Goal: Transaction & Acquisition: Purchase product/service

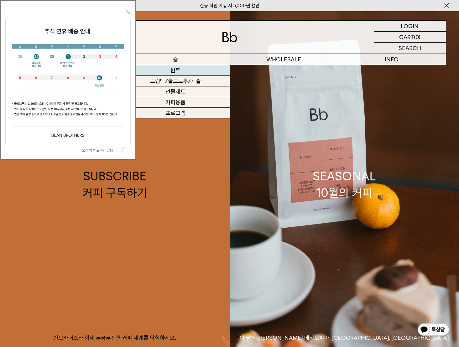
click at [175, 70] on link "원두" at bounding box center [176, 70] width 108 height 11
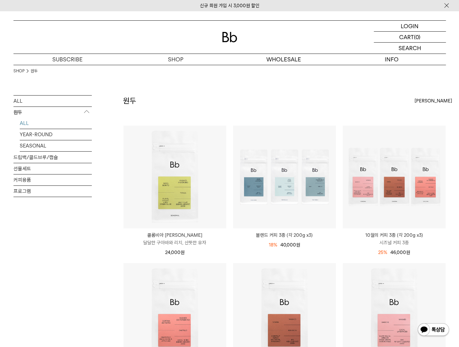
click at [0, 0] on img at bounding box center [0, 0] width 0 height 0
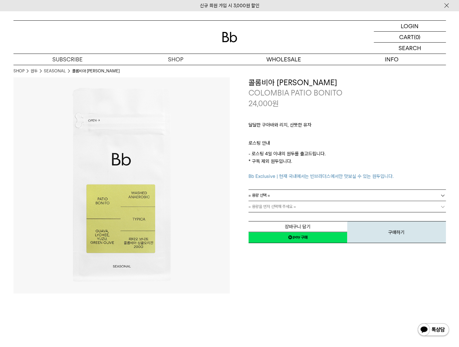
click at [266, 194] on span "= 용량 선택 =" at bounding box center [259, 195] width 22 height 11
click at [263, 205] on li "200g" at bounding box center [350, 206] width 191 height 11
click at [266, 203] on span "= 분쇄도 선택 =" at bounding box center [260, 206] width 25 height 11
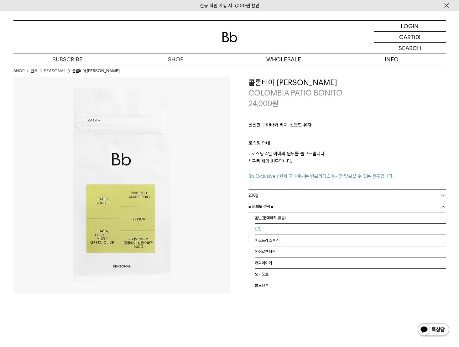
click at [265, 226] on li "드립" at bounding box center [350, 229] width 191 height 11
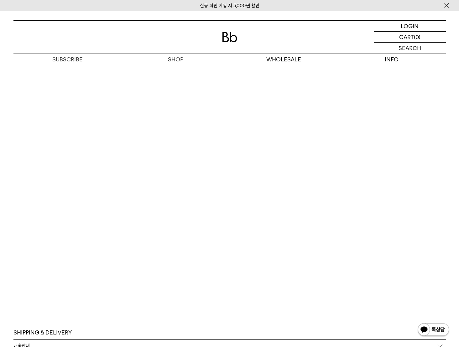
scroll to position [1065, 0]
